Goal: Transaction & Acquisition: Obtain resource

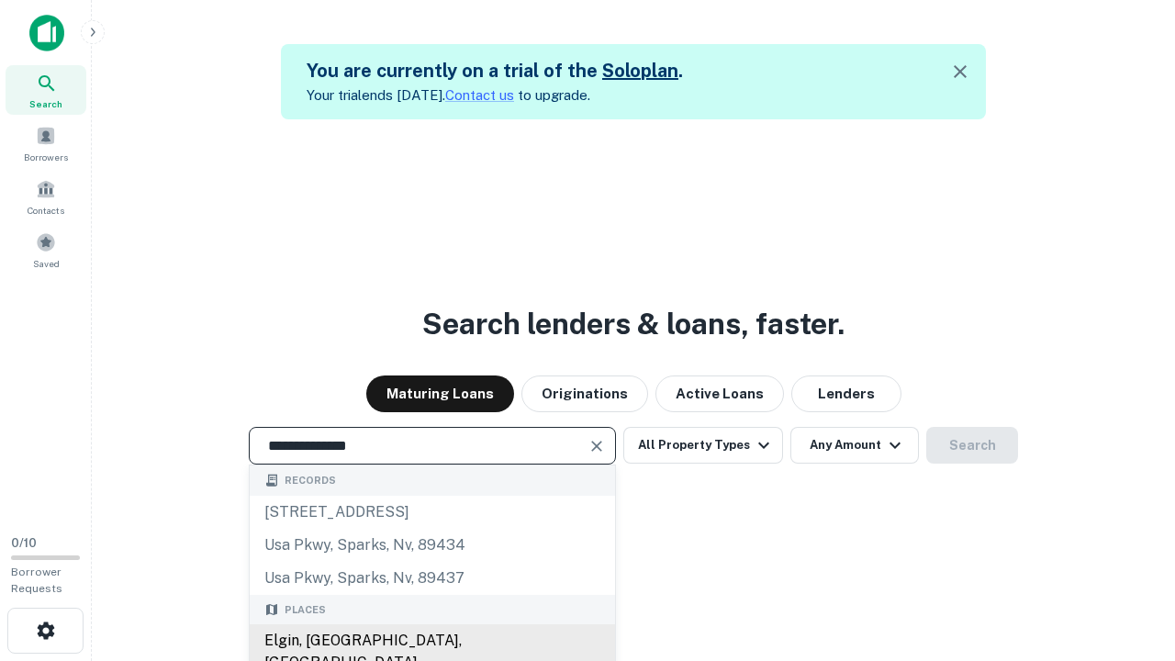
click at [431, 641] on div "Elgin, [GEOGRAPHIC_DATA], [GEOGRAPHIC_DATA]" at bounding box center [432, 651] width 365 height 55
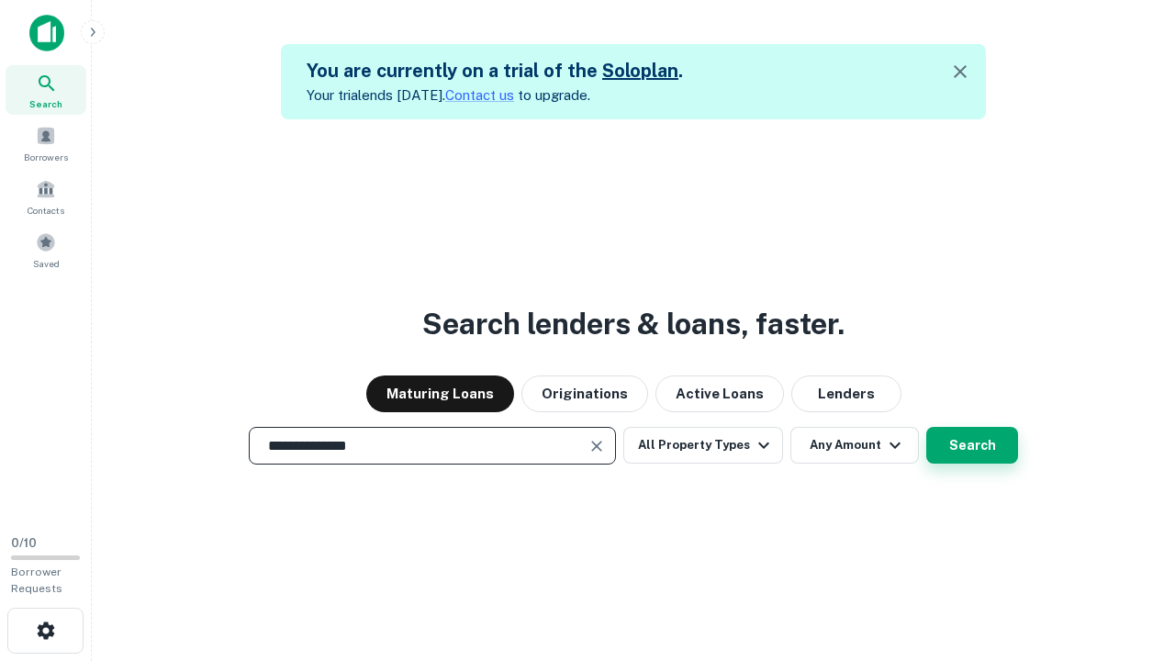
type input "**********"
click at [972, 445] on button "Search" at bounding box center [972, 445] width 92 height 37
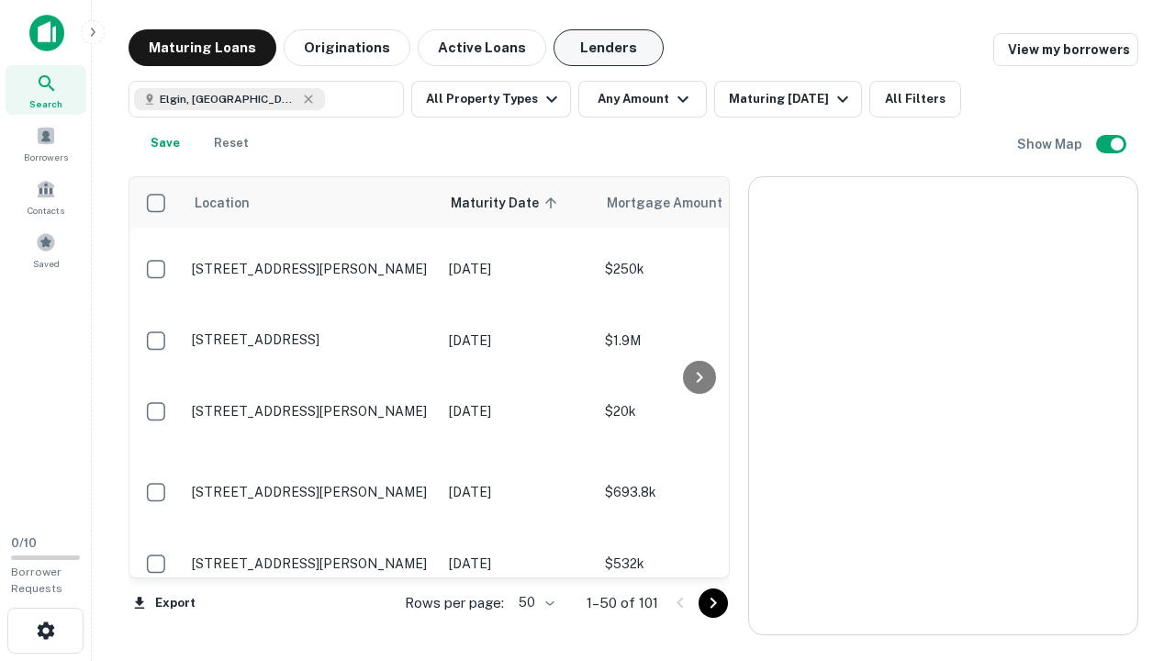
click at [609, 48] on button "Lenders" at bounding box center [609, 47] width 110 height 37
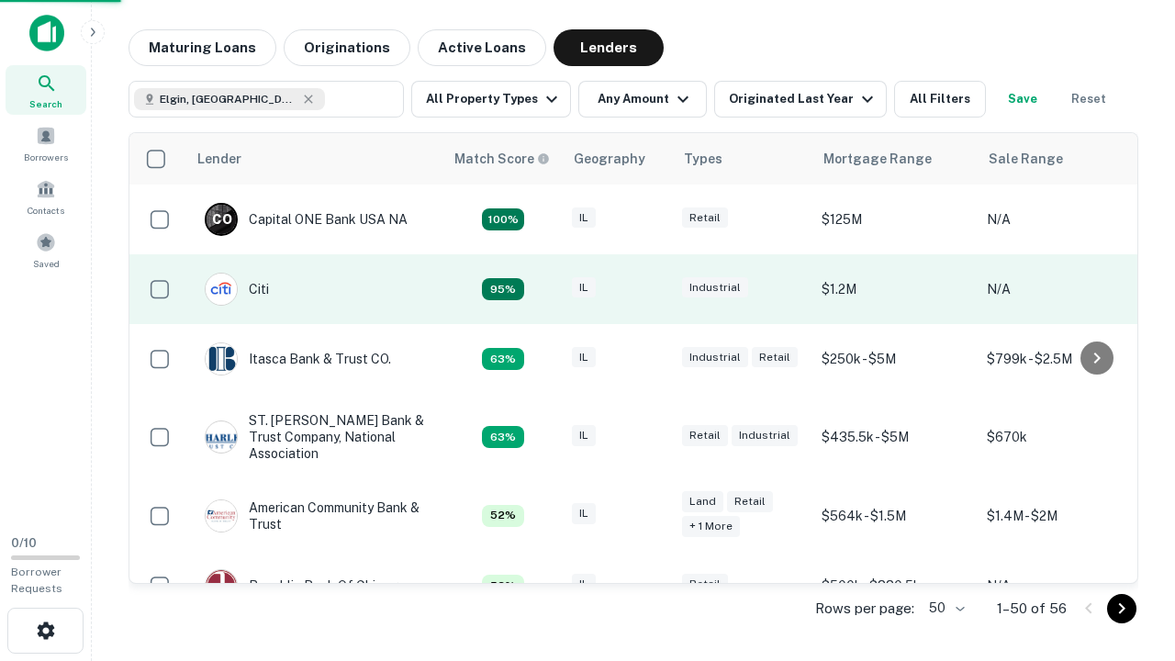
click at [652, 289] on div "IL" at bounding box center [618, 289] width 92 height 25
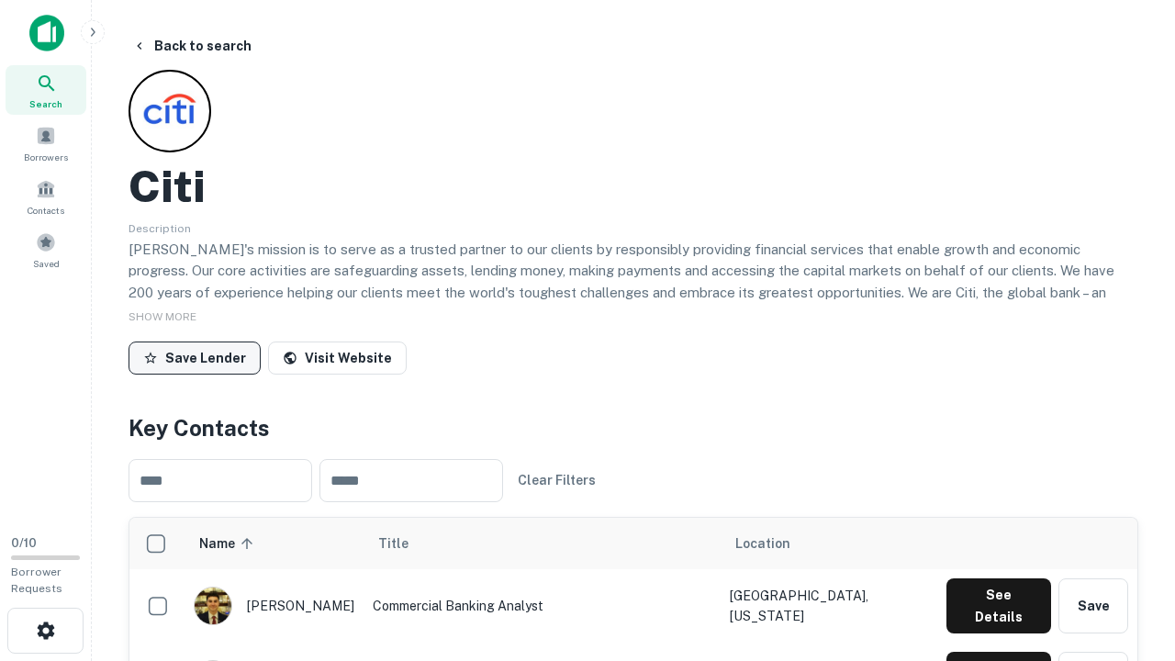
click at [195, 357] on button "Save Lender" at bounding box center [195, 357] width 132 height 33
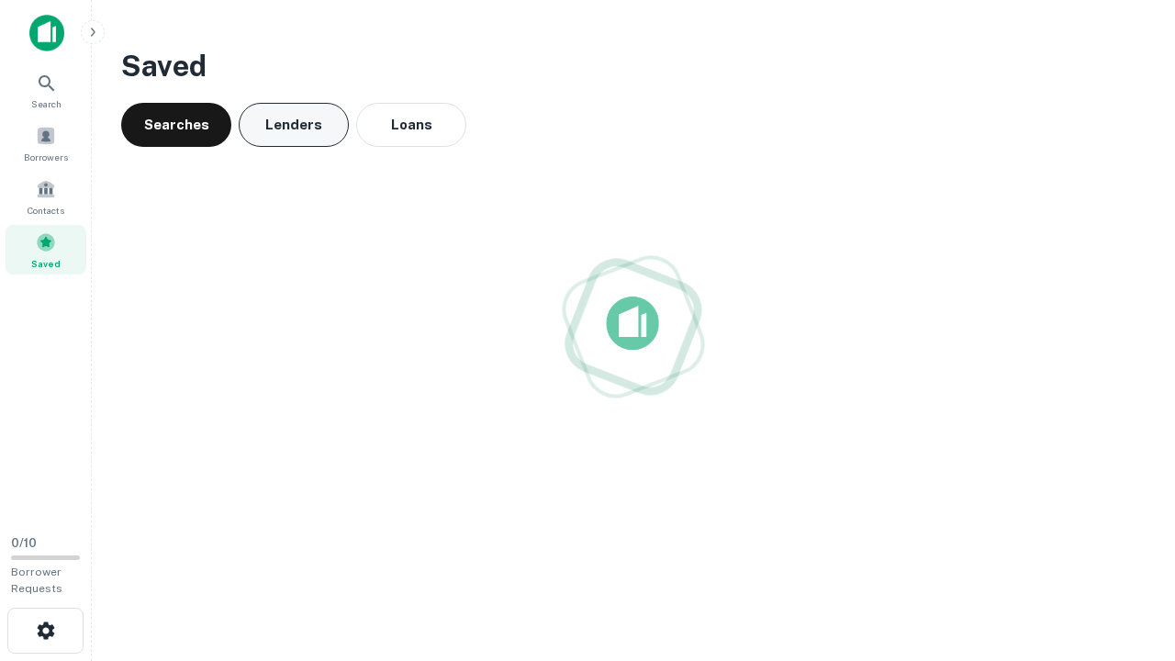
click at [294, 125] on button "Lenders" at bounding box center [294, 125] width 110 height 44
